Goal: Task Accomplishment & Management: Use online tool/utility

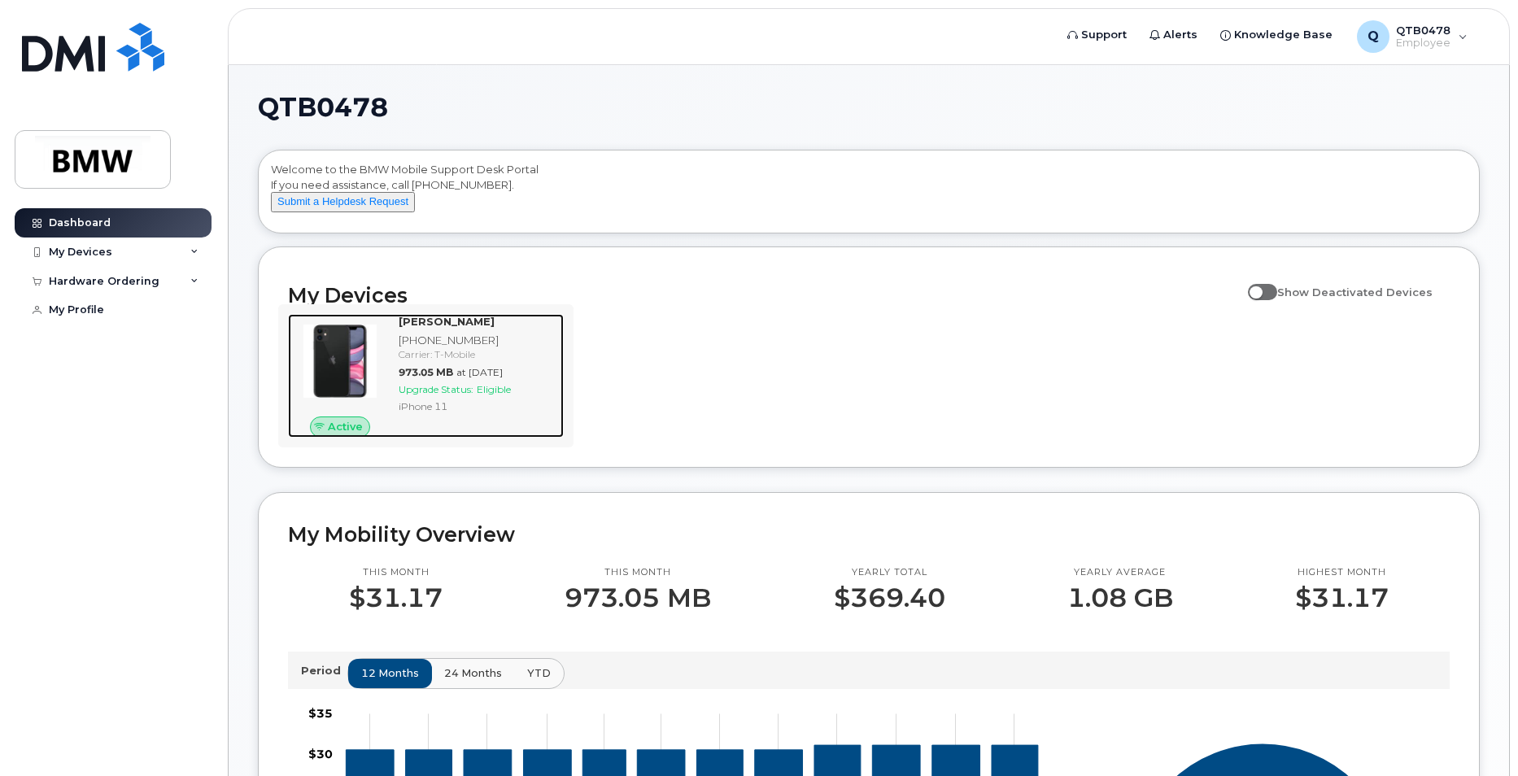
drag, startPoint x: 451, startPoint y: 413, endPoint x: 439, endPoint y: 426, distance: 17.8
click at [451, 413] on div "Adam Mawyer 864-275-1754 Carrier: T-Mobile 973.05 MB at Sep 01, 2025 Upgrade St…" at bounding box center [478, 376] width 172 height 124
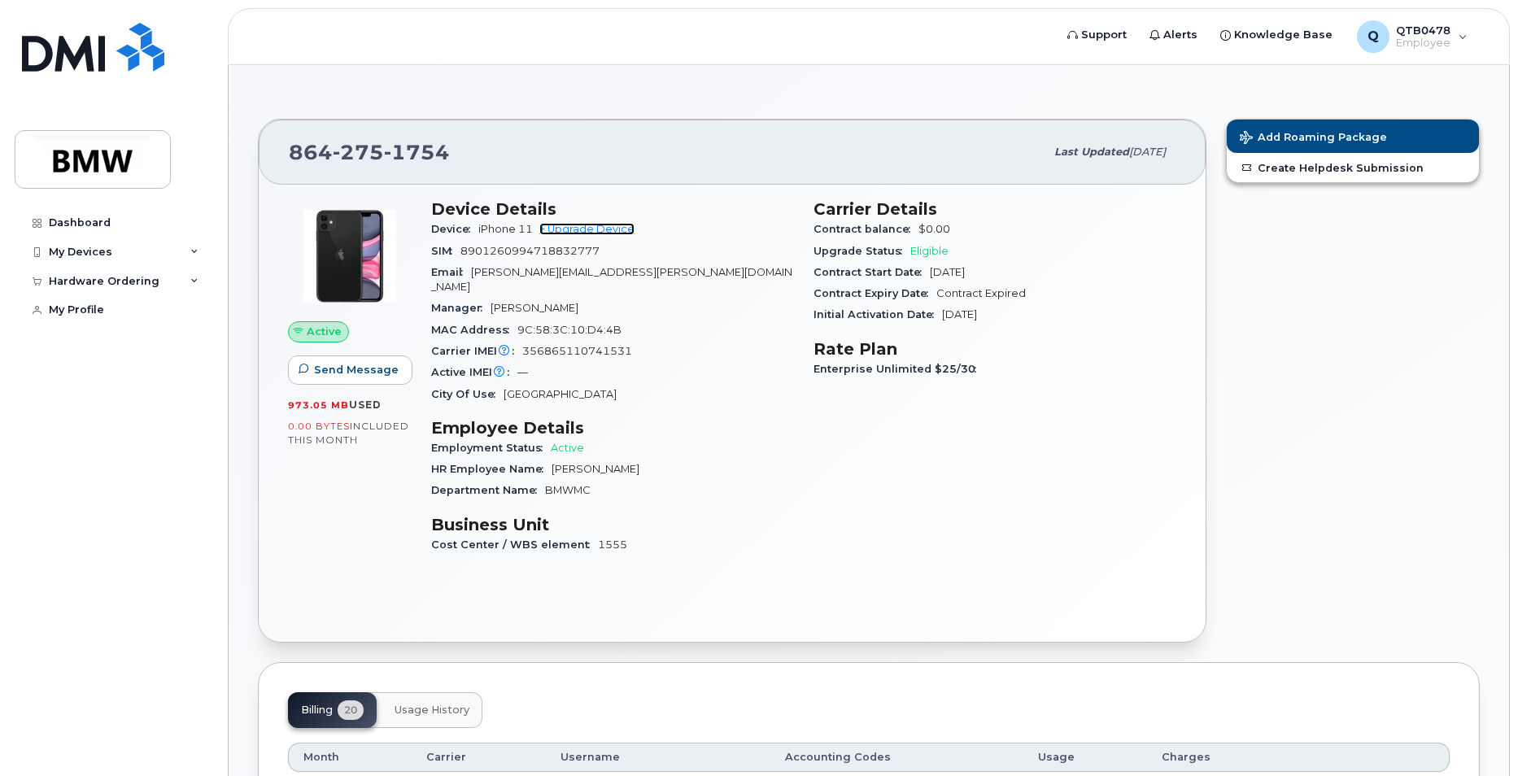
click at [603, 232] on link "+ Upgrade Device" at bounding box center [586, 229] width 95 height 12
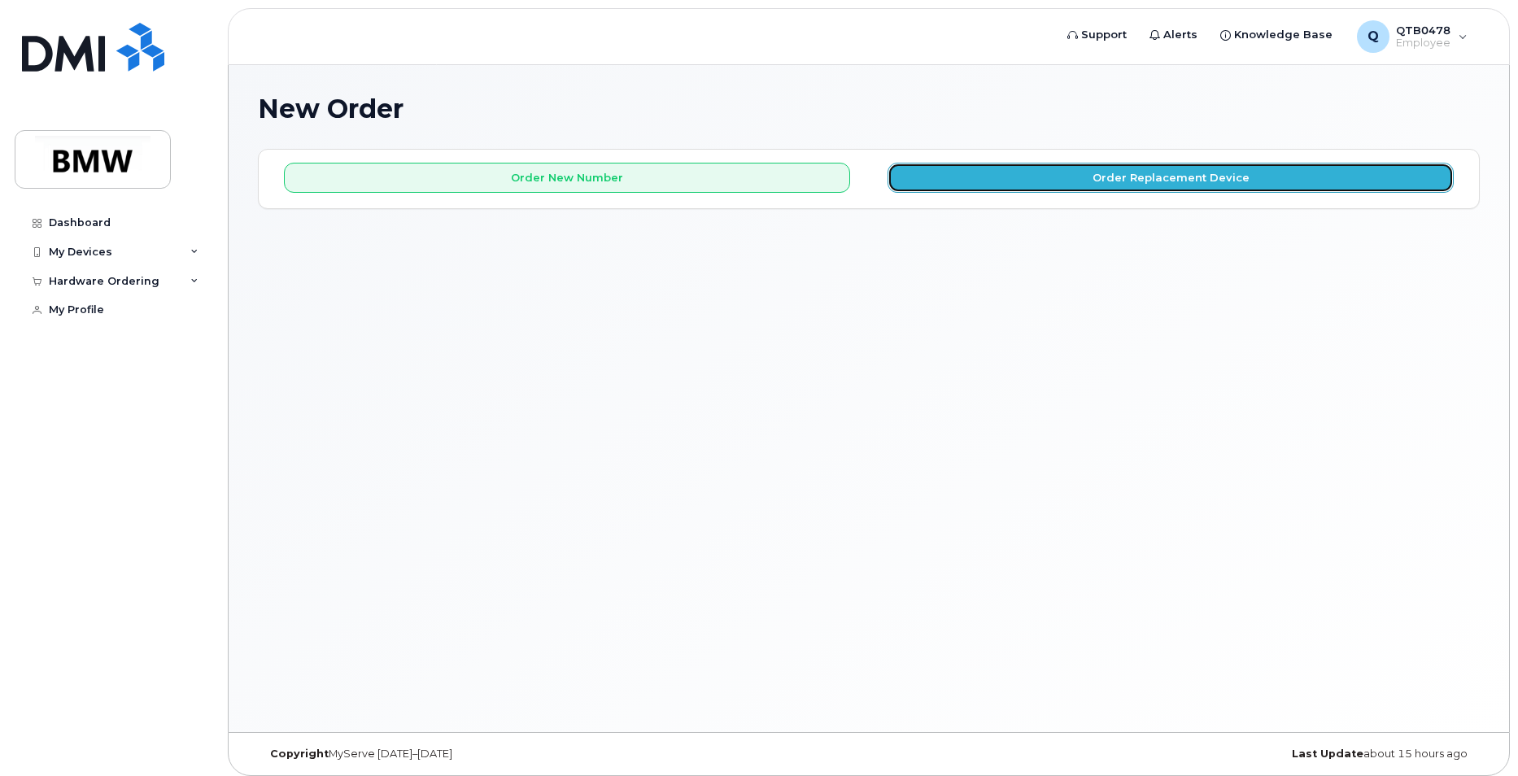
click at [971, 175] on button "Order Replacement Device" at bounding box center [1170, 178] width 566 height 30
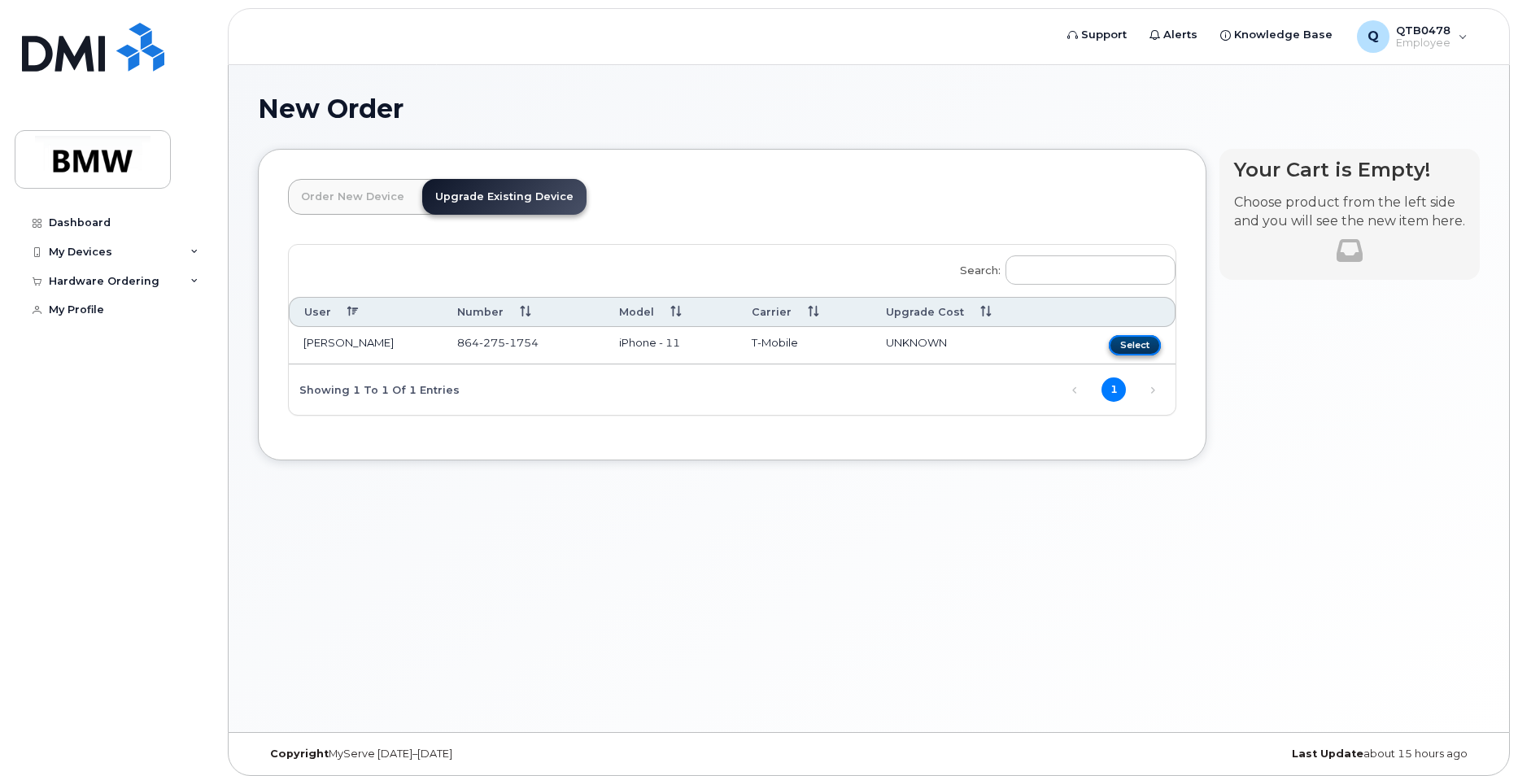
click at [1127, 341] on button "Select" at bounding box center [1135, 345] width 52 height 20
